Goal: Task Accomplishment & Management: Manage account settings

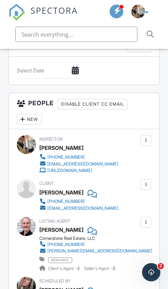
scroll to position [1082, 0]
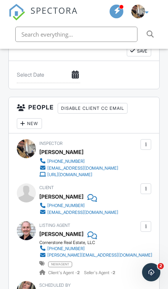
click at [26, 121] on div at bounding box center [22, 124] width 7 height 7
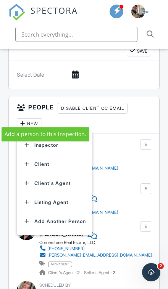
click at [53, 136] on li "Inspector" at bounding box center [55, 145] width 68 height 19
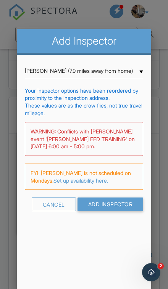
click at [127, 203] on input "Add Inspector" at bounding box center [110, 205] width 66 height 14
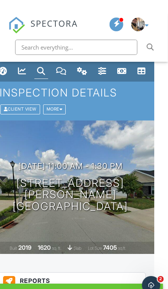
scroll to position [0, 16]
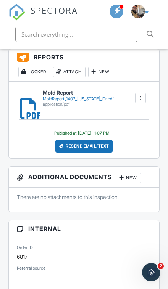
click at [31, 73] on div "Locked" at bounding box center [34, 72] width 32 height 11
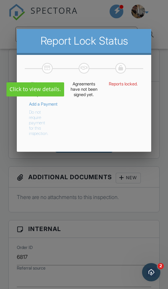
click at [32, 131] on button "Do not require payment for this inspection." at bounding box center [39, 121] width 20 height 29
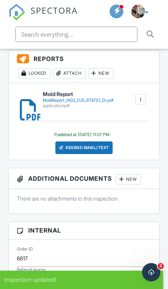
scroll to position [206, 0]
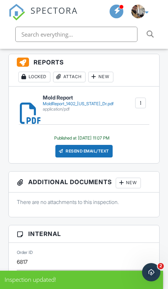
click at [104, 153] on div "Resend Email/Text" at bounding box center [84, 151] width 58 height 13
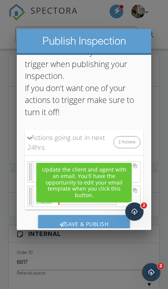
scroll to position [47, 0]
click at [98, 223] on div "Save & Publish" at bounding box center [84, 225] width 92 height 21
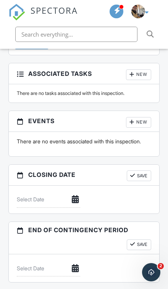
scroll to position [890, 0]
